Goal: Task Accomplishment & Management: Use online tool/utility

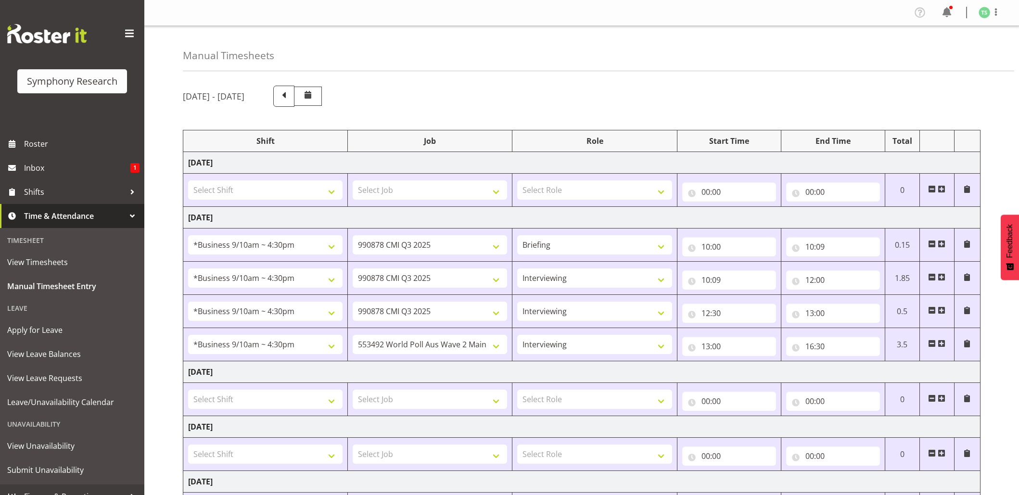
select select "26078"
select select "10239"
select select "26078"
select select "10239"
select select "47"
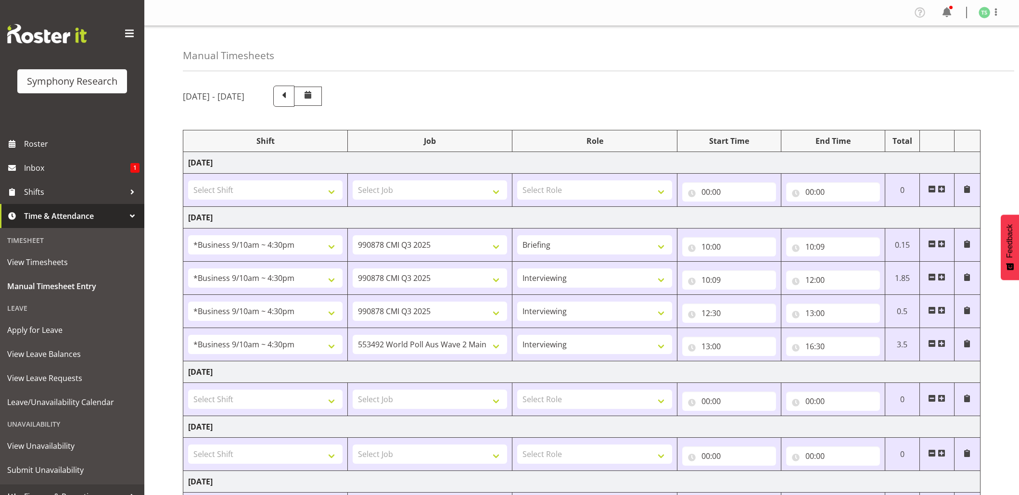
select select "26078"
select select "10239"
select select "47"
select select "26078"
select select "10499"
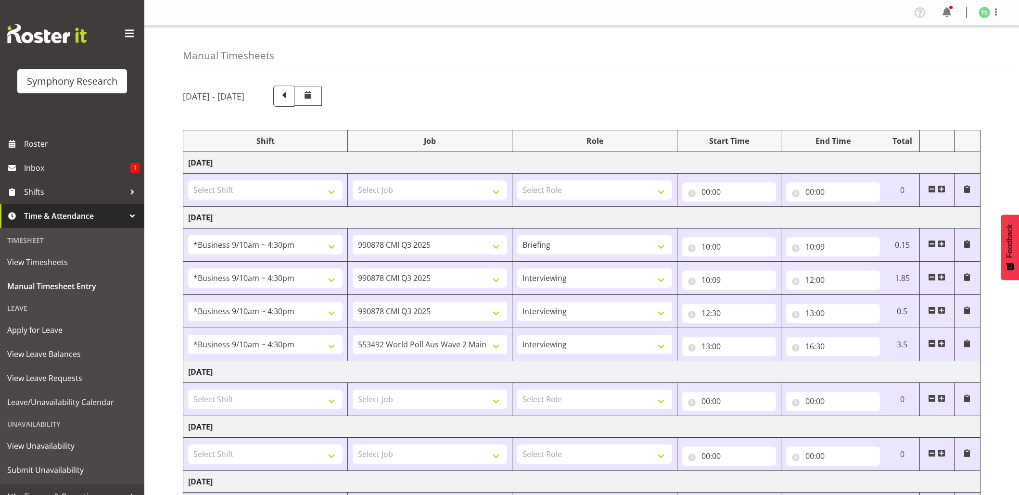
select select "47"
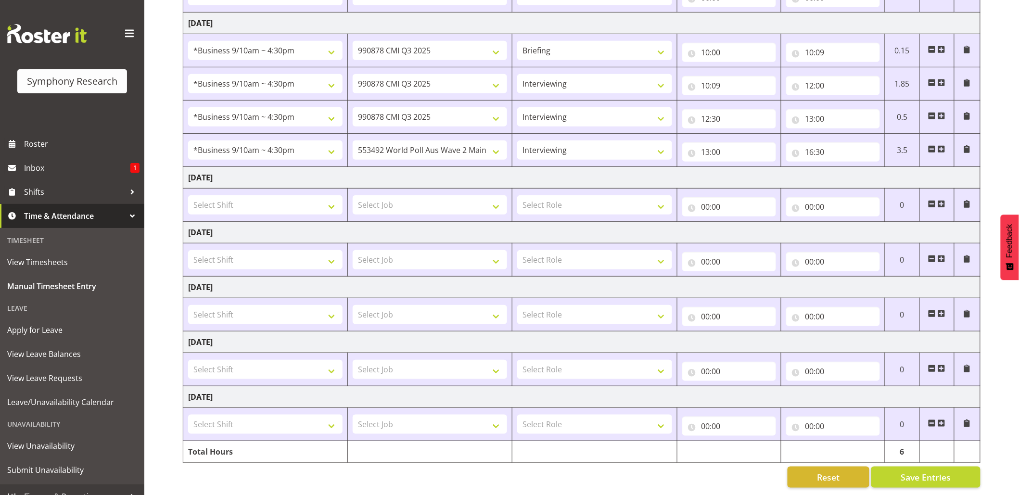
scroll to position [208, 0]
click at [813, 142] on input "16:30" at bounding box center [833, 151] width 94 height 19
click at [851, 167] on select "00 01 02 03 04 05 06 07 08 09 10 11 12 13 14 15 16 17 18 19 20 21 22 23" at bounding box center [852, 176] width 22 height 19
select select "15"
click at [841, 167] on select "00 01 02 03 04 05 06 07 08 09 10 11 12 13 14 15 16 17 18 19 20 21 22 23" at bounding box center [852, 176] width 22 height 19
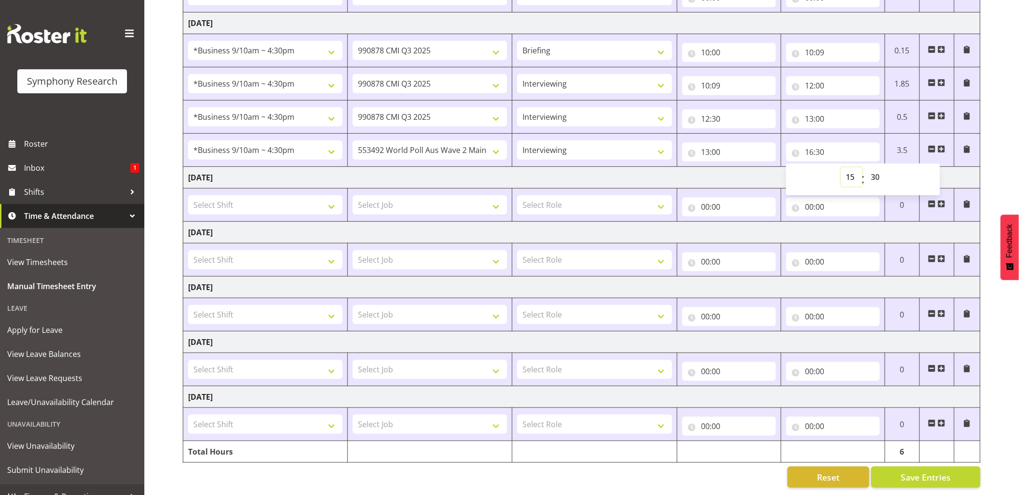
type input "15:30"
click at [813, 142] on input "15:30" at bounding box center [833, 151] width 94 height 19
click at [853, 167] on select "00 01 02 03 04 05 06 07 08 09 10 11 12 13 14 15 16 17 18 19 20 21 22 23" at bounding box center [852, 176] width 22 height 19
select select "17"
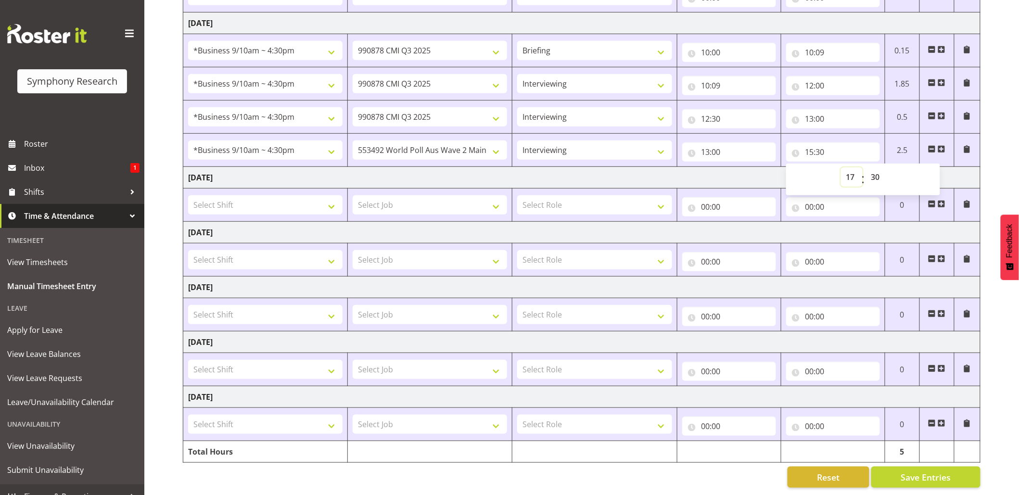
click at [841, 167] on select "00 01 02 03 04 05 06 07 08 09 10 11 12 13 14 15 16 17 18 19 20 21 22 23" at bounding box center [852, 176] width 22 height 19
type input "17:30"
click at [823, 142] on input "17:30" at bounding box center [833, 151] width 94 height 19
click at [871, 167] on select "00 01 02 03 04 05 06 07 08 09 10 11 12 13 14 15 16 17 18 19 20 21 22 23 24 25 2…" at bounding box center [877, 176] width 22 height 19
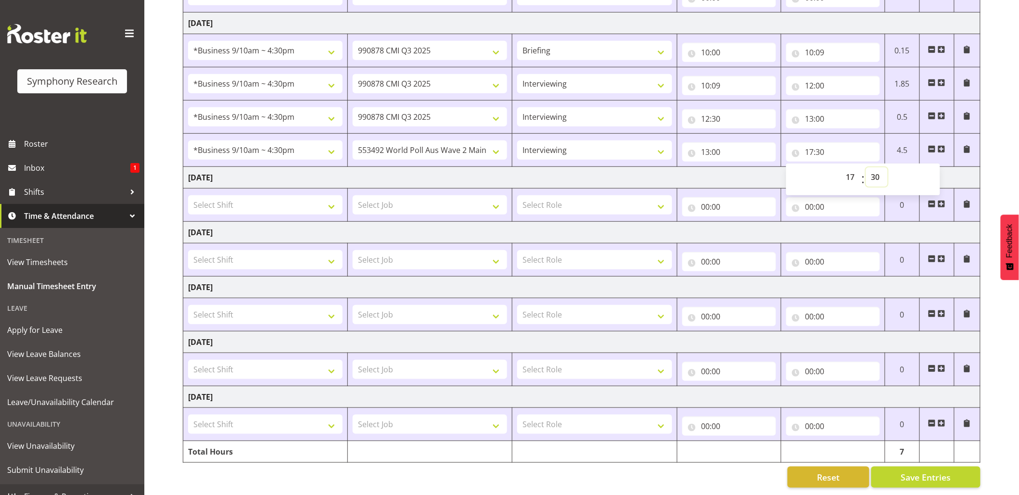
select select "15"
click at [866, 167] on select "00 01 02 03 04 05 06 07 08 09 10 11 12 13 14 15 16 17 18 19 20 21 22 23 24 25 2…" at bounding box center [877, 176] width 22 height 19
type input "17:15"
click at [911, 471] on span "Save Entries" at bounding box center [926, 477] width 50 height 13
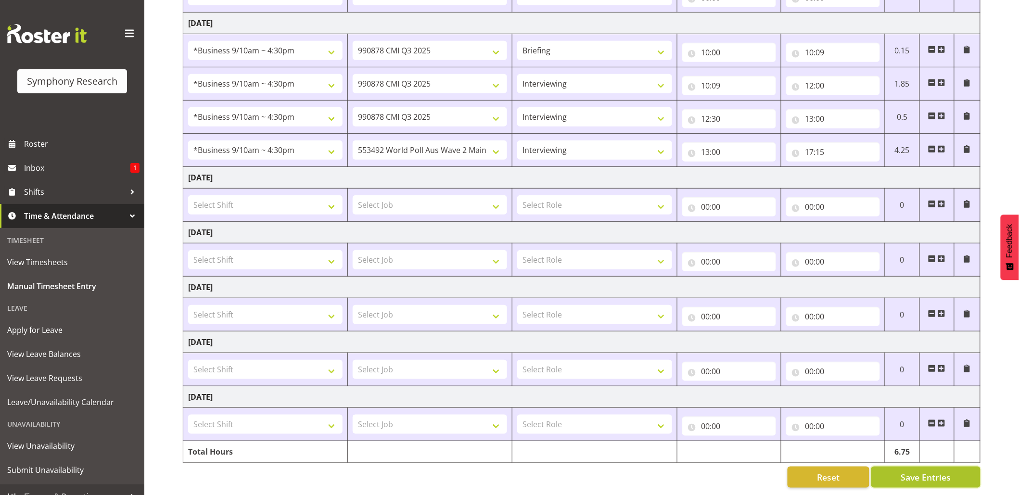
click at [911, 471] on span "Save Entries" at bounding box center [926, 477] width 50 height 13
click at [898, 467] on button "Save Entries" at bounding box center [926, 477] width 109 height 21
drag, startPoint x: 662, startPoint y: 465, endPoint x: 653, endPoint y: 447, distance: 20.0
click at [662, 467] on div "Reset Save Entries" at bounding box center [582, 477] width 798 height 21
drag, startPoint x: 707, startPoint y: 465, endPoint x: 602, endPoint y: 459, distance: 106.0
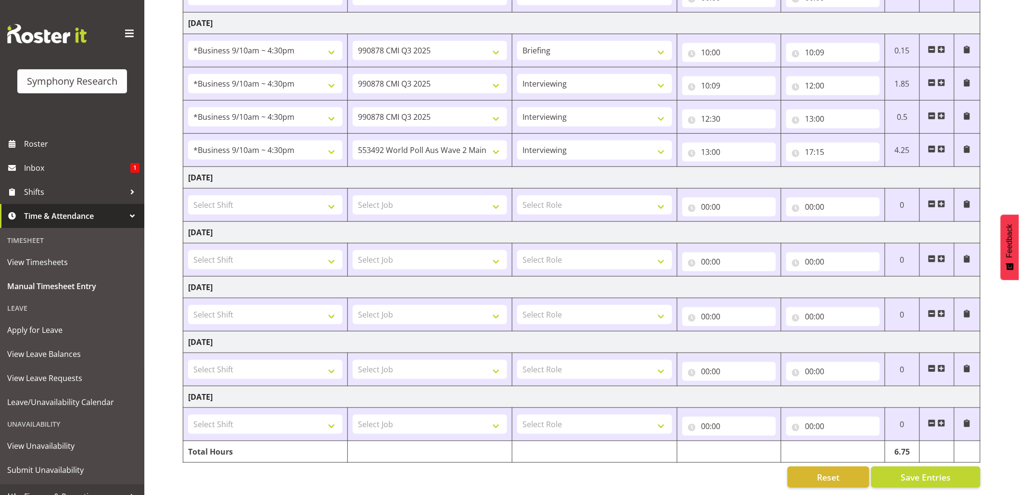
click at [707, 467] on div "Reset Save Entries" at bounding box center [582, 477] width 798 height 21
click at [665, 467] on div "Reset Save Entries" at bounding box center [582, 477] width 798 height 21
click at [643, 467] on div "Reset Save Entries" at bounding box center [582, 477] width 798 height 21
